Goal: Task Accomplishment & Management: Use online tool/utility

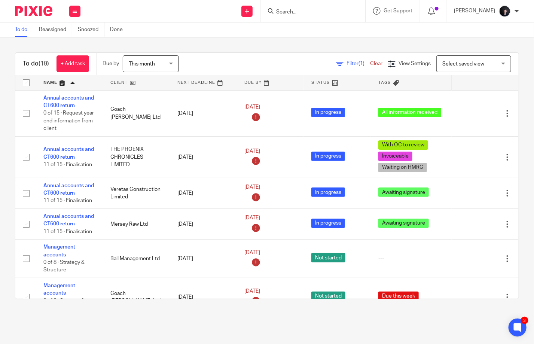
click at [301, 11] on input "Search" at bounding box center [309, 12] width 67 height 7
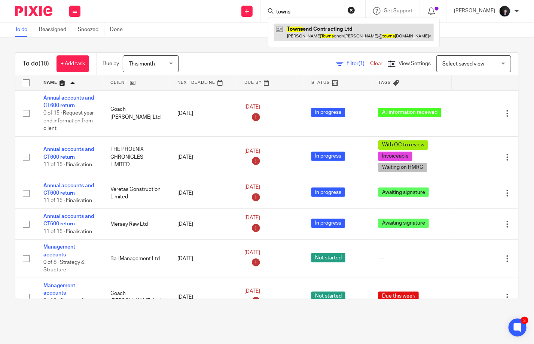
type input "towns"
click at [318, 28] on link at bounding box center [354, 32] width 160 height 17
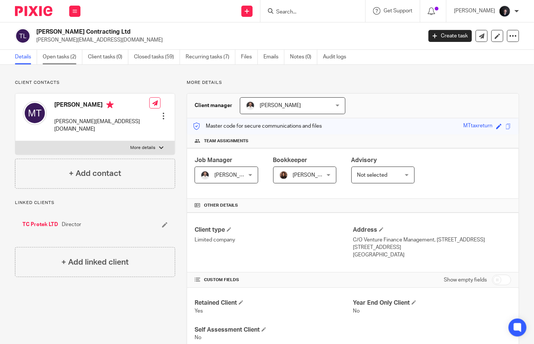
click at [68, 59] on link "Open tasks (2)" at bounding box center [63, 57] width 40 height 15
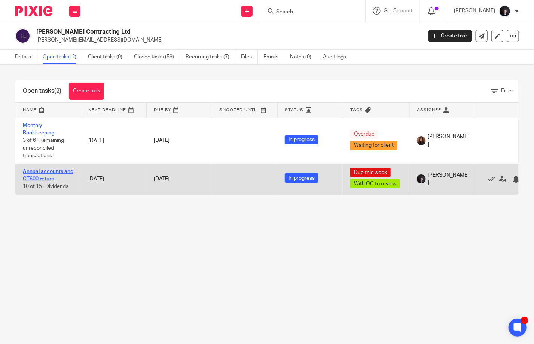
click at [39, 170] on link "Annual accounts and CT600 return" at bounding box center [48, 175] width 51 height 13
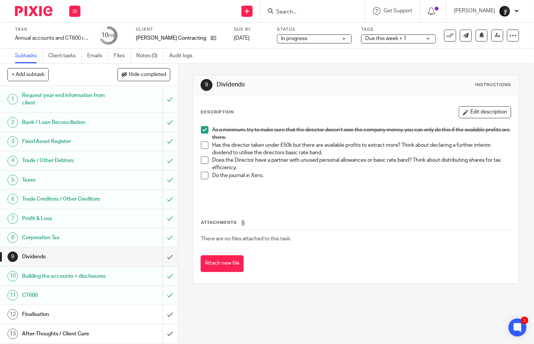
click at [371, 38] on span "Due this week + 1" at bounding box center [385, 38] width 41 height 5
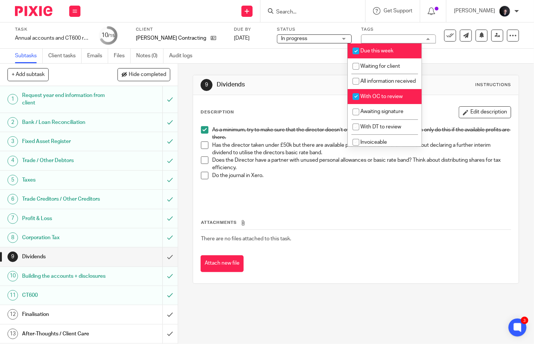
click at [380, 99] on span "With OC to review" at bounding box center [382, 96] width 42 height 5
checkbox input "false"
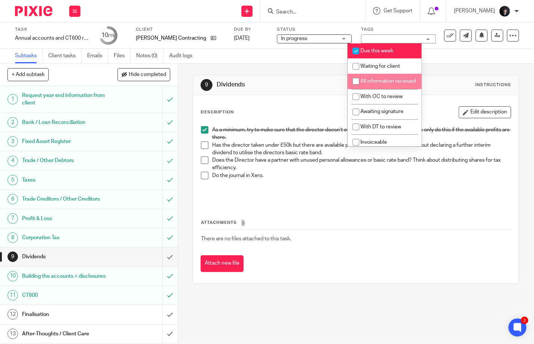
click at [442, 58] on div "Subtasks Client tasks Emails Files Notes (0) Audit logs" at bounding box center [267, 56] width 534 height 15
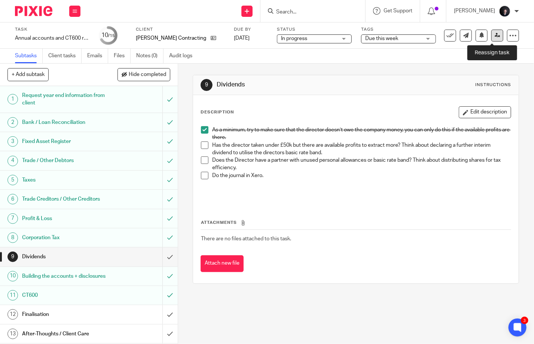
click at [496, 35] on link at bounding box center [498, 36] width 12 height 12
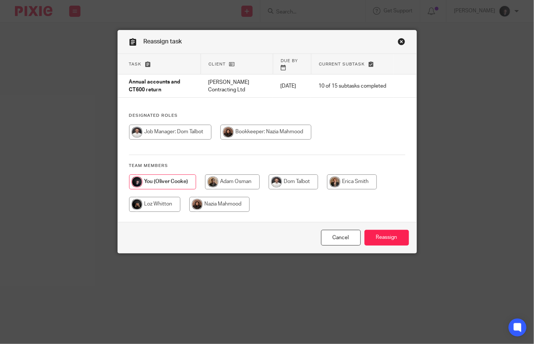
click at [218, 197] on input "radio" at bounding box center [219, 204] width 60 height 15
radio input "true"
click at [376, 237] on input "Reassign" at bounding box center [387, 238] width 45 height 16
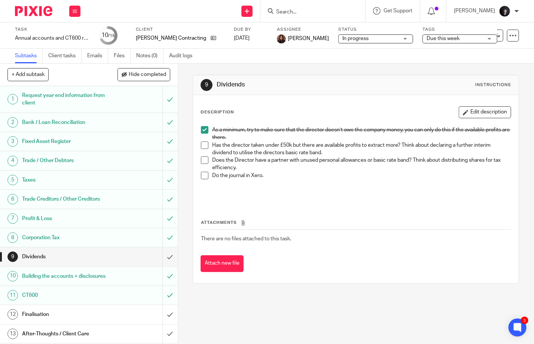
click at [305, 14] on input "Search" at bounding box center [309, 12] width 67 height 7
type input "busin"
click at [319, 34] on link at bounding box center [339, 32] width 131 height 17
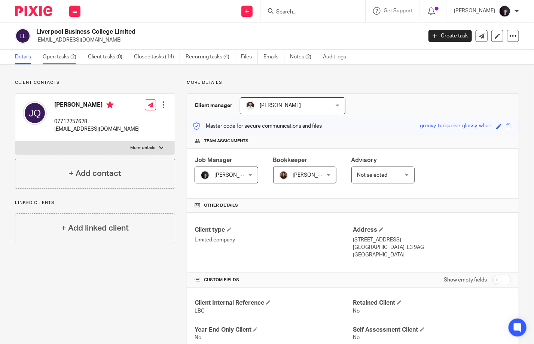
click at [62, 56] on link "Open tasks (2)" at bounding box center [63, 57] width 40 height 15
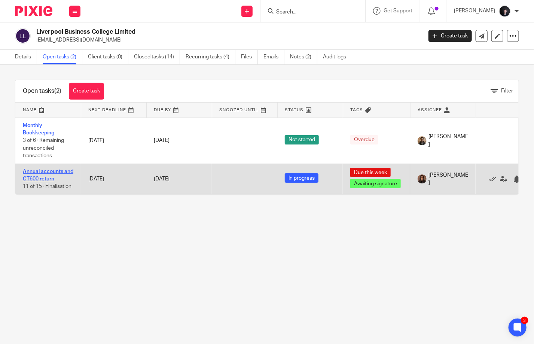
click at [38, 178] on link "Annual accounts and CT600 return" at bounding box center [48, 175] width 51 height 13
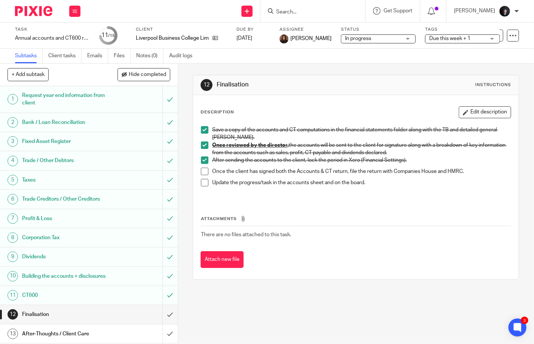
click at [310, 11] on input "Search" at bounding box center [309, 12] width 67 height 7
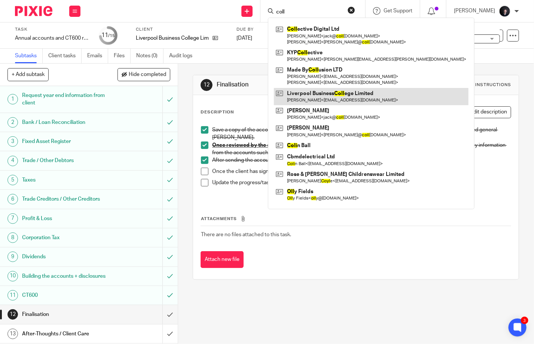
type input "coll"
click at [330, 98] on link at bounding box center [371, 96] width 195 height 17
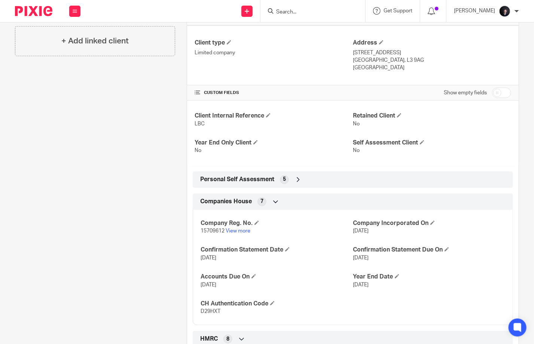
scroll to position [225, 0]
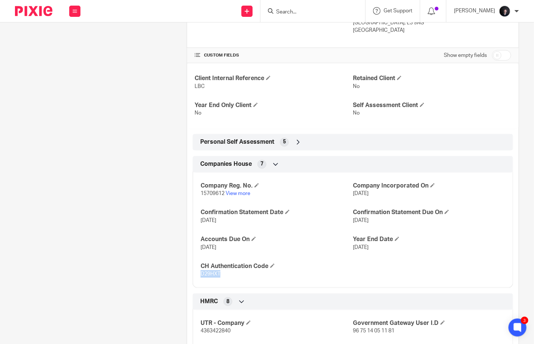
drag, startPoint x: 218, startPoint y: 271, endPoint x: 198, endPoint y: 273, distance: 19.5
click at [201, 273] on span "D29HXT" at bounding box center [211, 273] width 20 height 5
copy span "D29HXT"
